Goal: Find specific page/section: Find specific page/section

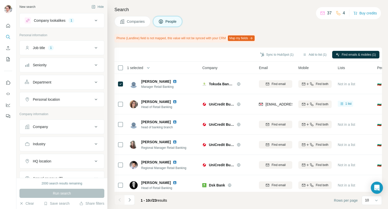
scroll to position [0, 1]
click at [61, 18] on div "Company lookalikes" at bounding box center [50, 20] width 32 height 5
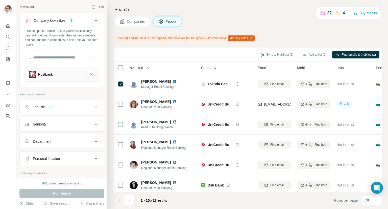
click at [93, 20] on icon at bounding box center [96, 20] width 6 height 6
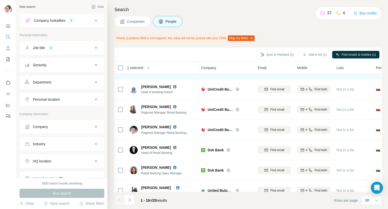
scroll to position [87, 1]
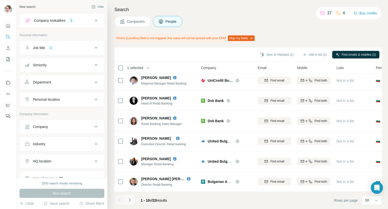
click at [127, 200] on icon "Navigate to next page" at bounding box center [129, 199] width 5 height 5
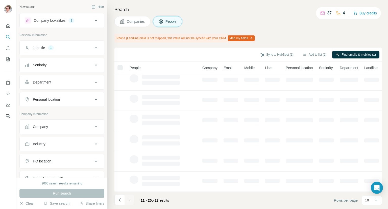
scroll to position [87, 0]
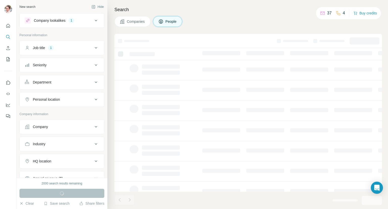
click at [122, 201] on li at bounding box center [119, 199] width 10 height 11
